Goal: Navigation & Orientation: Go to known website

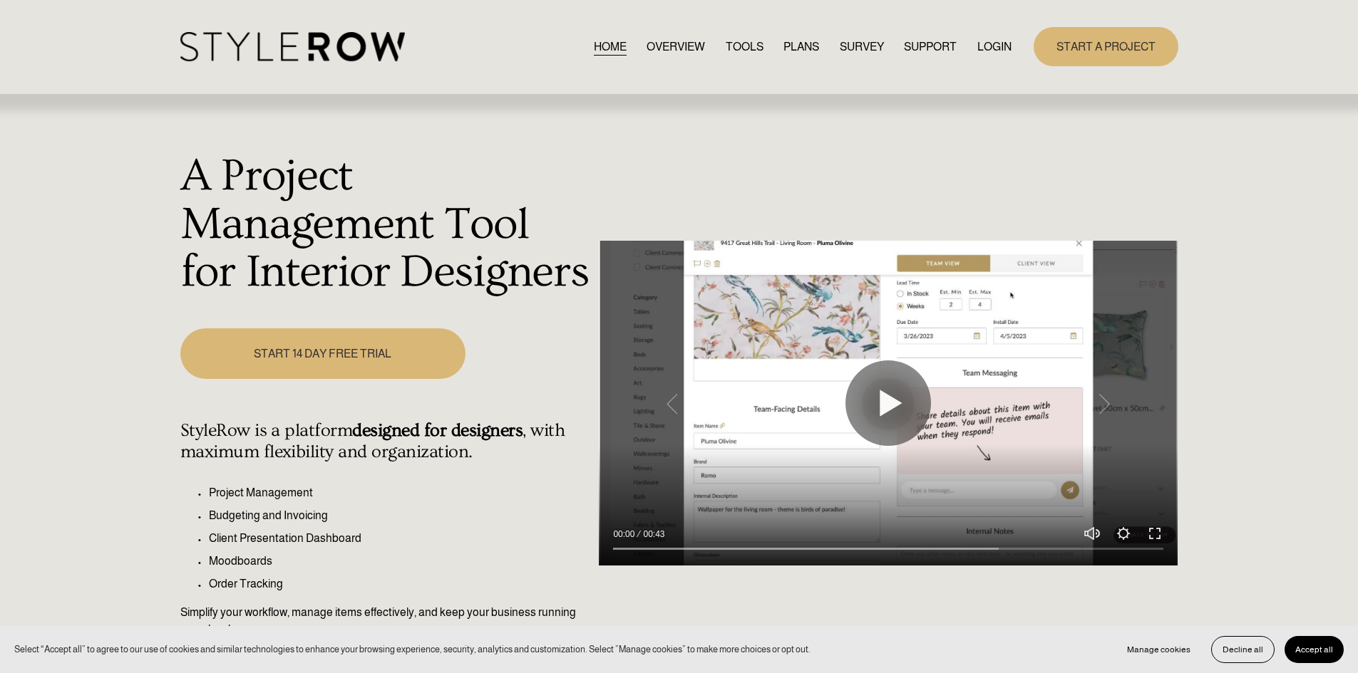
drag, startPoint x: 991, startPoint y: 43, endPoint x: 934, endPoint y: 43, distance: 57.7
click at [991, 43] on link "LOGIN" at bounding box center [994, 46] width 34 height 19
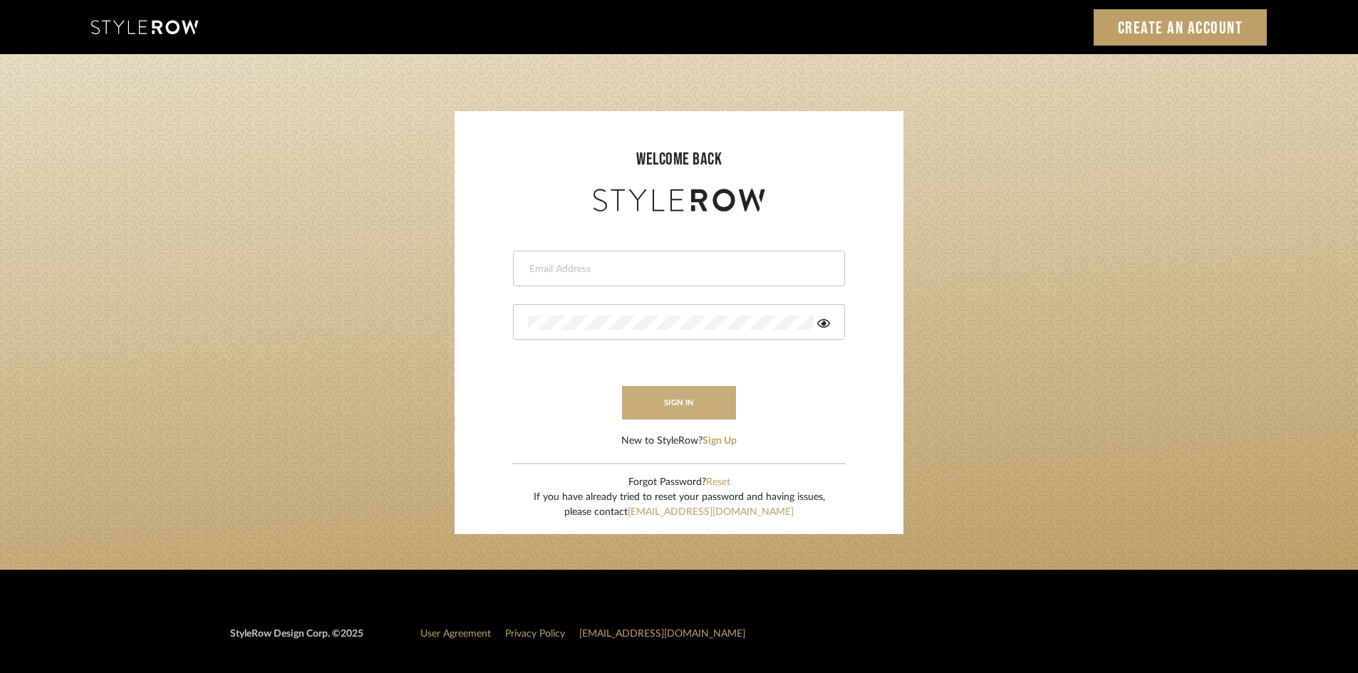
type input "[PERSON_NAME][EMAIL_ADDRESS][DOMAIN_NAME]"
click at [686, 404] on button "sign in" at bounding box center [679, 402] width 114 height 33
